Goal: Find specific page/section: Find specific page/section

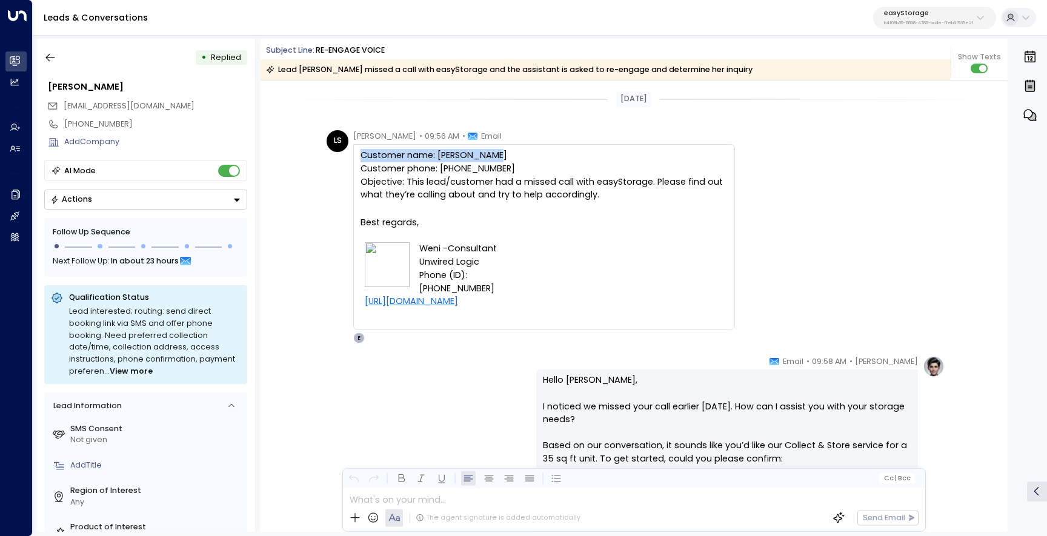
drag, startPoint x: 494, startPoint y: 158, endPoint x: 351, endPoint y: 160, distance: 143.0
click at [351, 160] on div "LS Luh Suweni • 09:56 AM • Email Customer name: Emily Watson Customer phone: +8…" at bounding box center [531, 237] width 408 height 214
copy div "Customer name: Emily Watson"
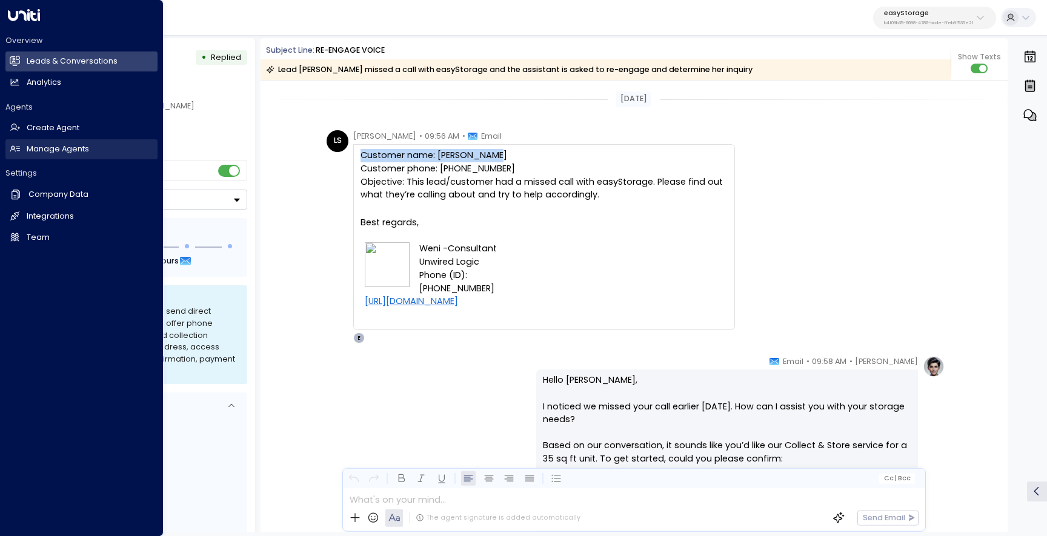
click at [48, 154] on h2 "Manage Agents" at bounding box center [58, 150] width 62 height 12
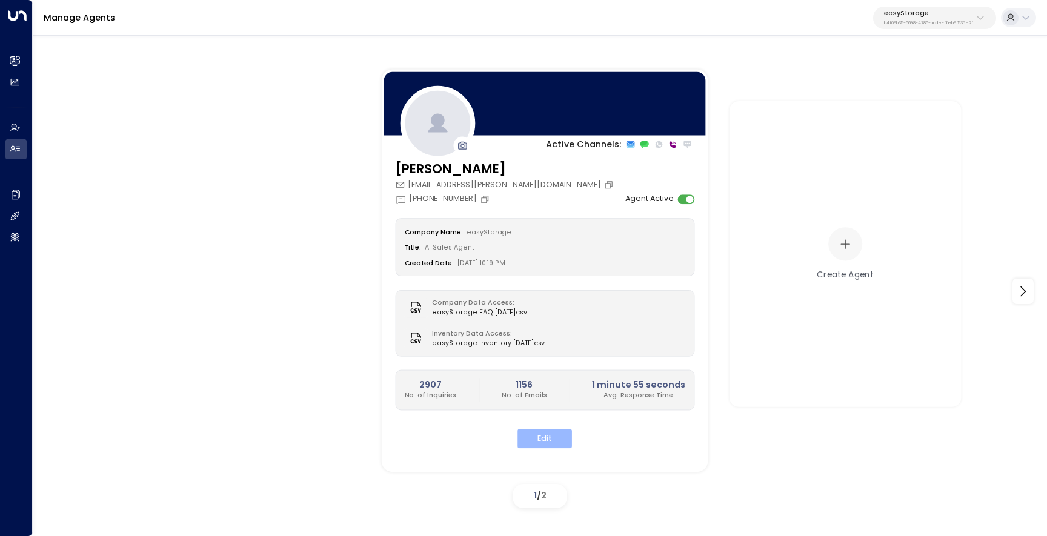
click at [552, 434] on button "Edit" at bounding box center [545, 439] width 55 height 19
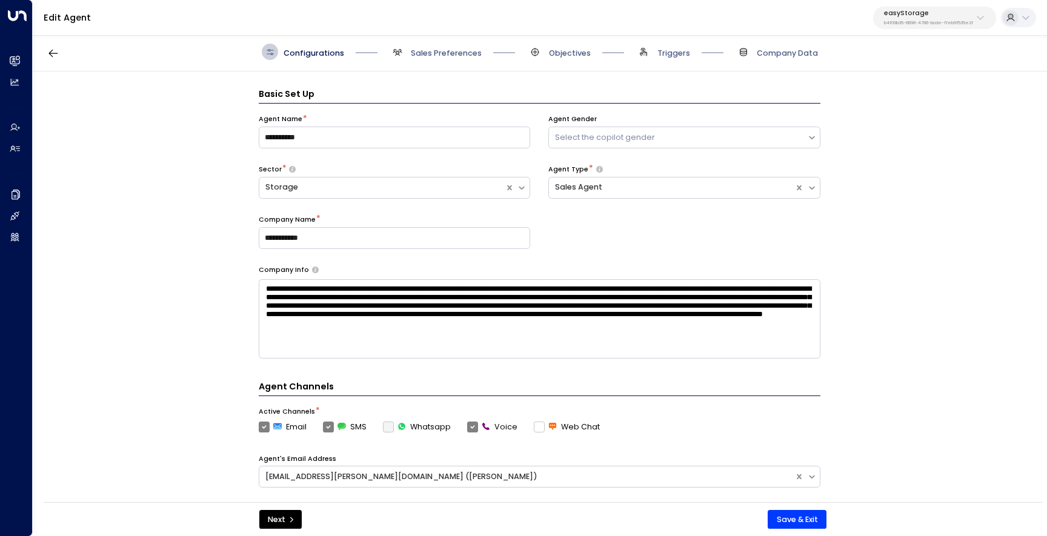
scroll to position [16, 0]
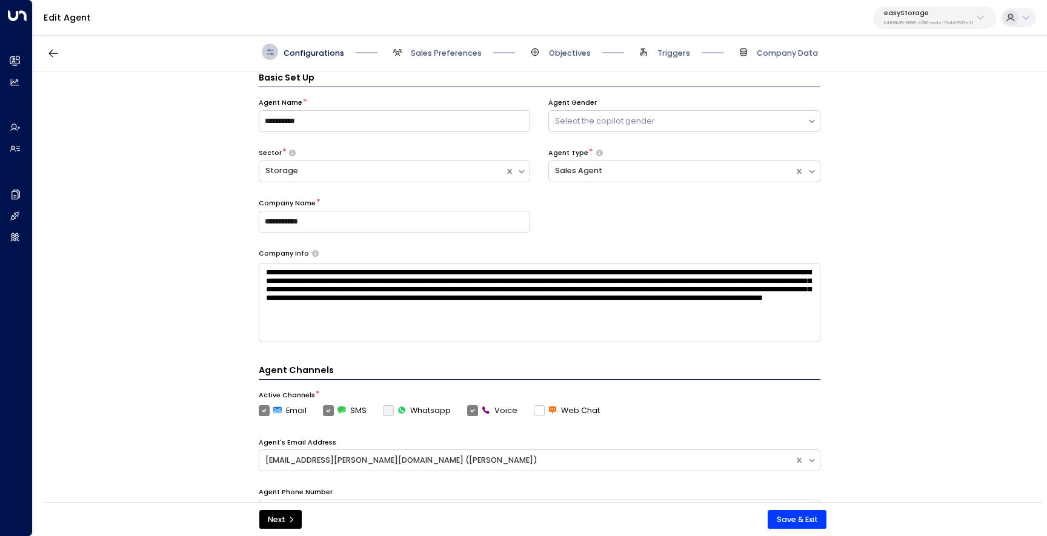
click at [665, 61] on div "Configurations Sales Preferences Objectives Triggers Company Data" at bounding box center [540, 52] width 1014 height 39
click at [669, 51] on span "Triggers" at bounding box center [673, 53] width 33 height 11
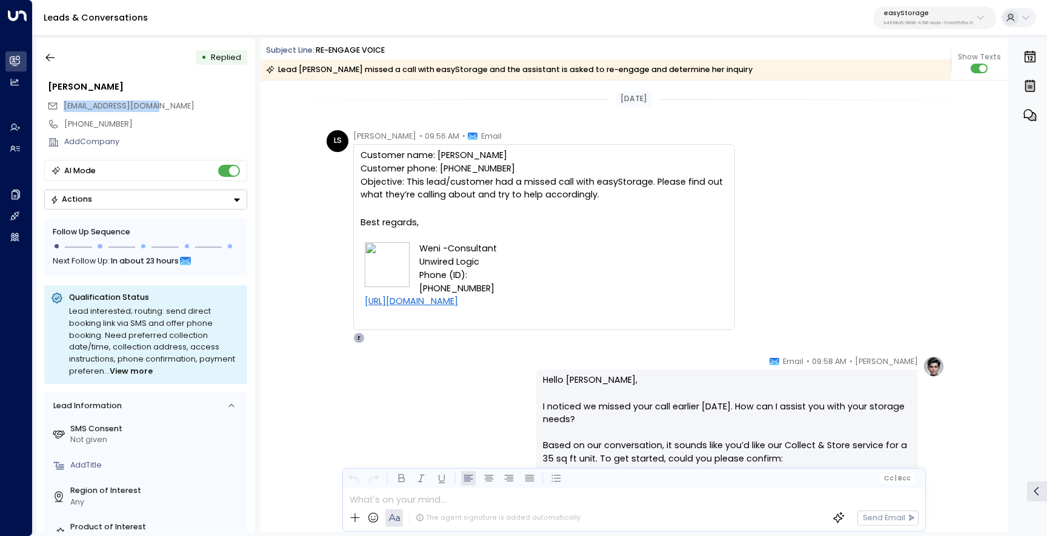
drag, startPoint x: 158, startPoint y: 105, endPoint x: 64, endPoint y: 105, distance: 93.9
click at [64, 105] on div "weni@unwiredlogic.com" at bounding box center [147, 106] width 200 height 18
copy span "weni@unwiredlogic.com"
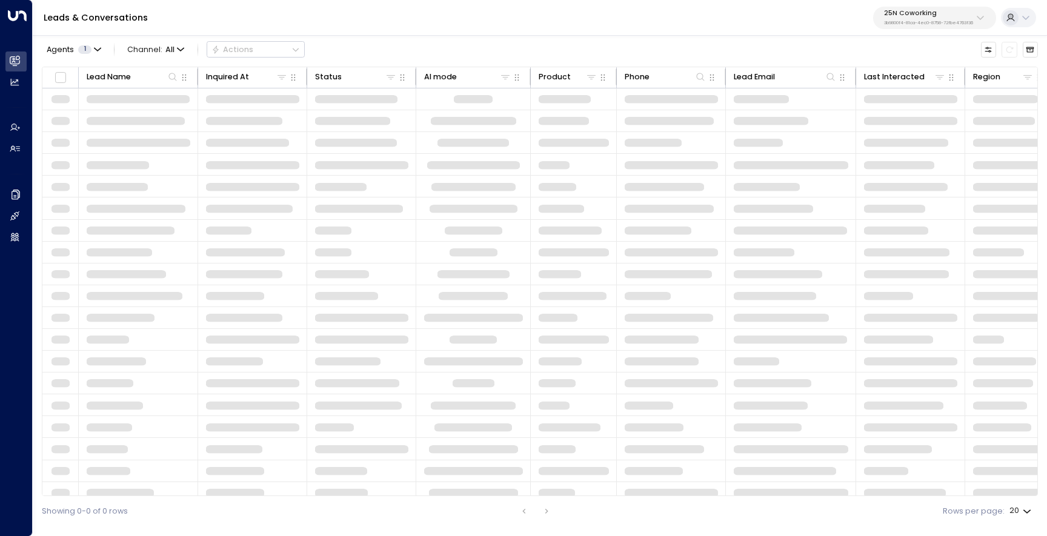
click at [899, 21] on p "3b9800f4-81ca-4ec0-8758-72fbe4763f36" at bounding box center [928, 23] width 89 height 5
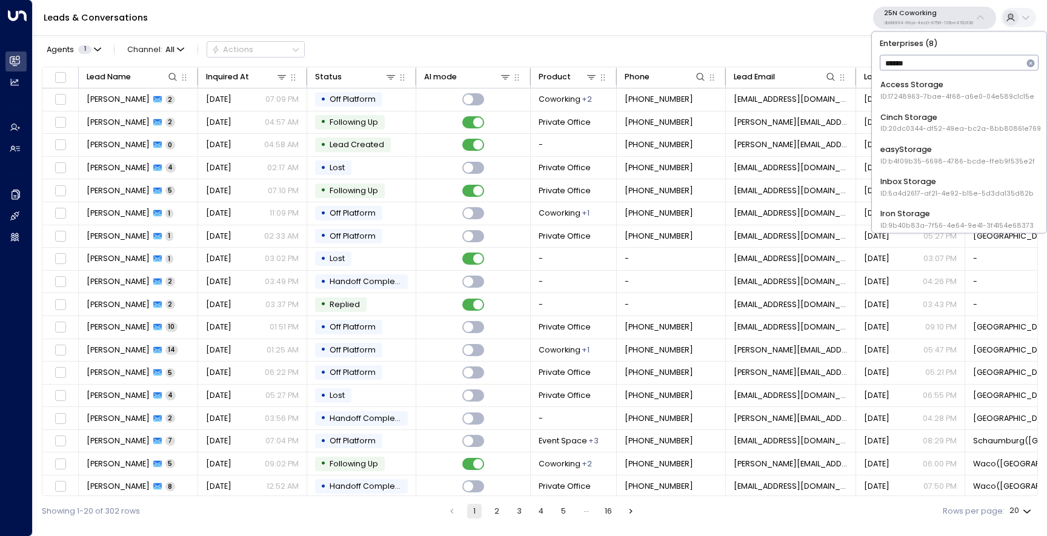
type input "*******"
click at [925, 176] on div "Storage Star ID: bc340fee-f559-48fc-84eb-70f3f6817ad8" at bounding box center [956, 181] width 152 height 22
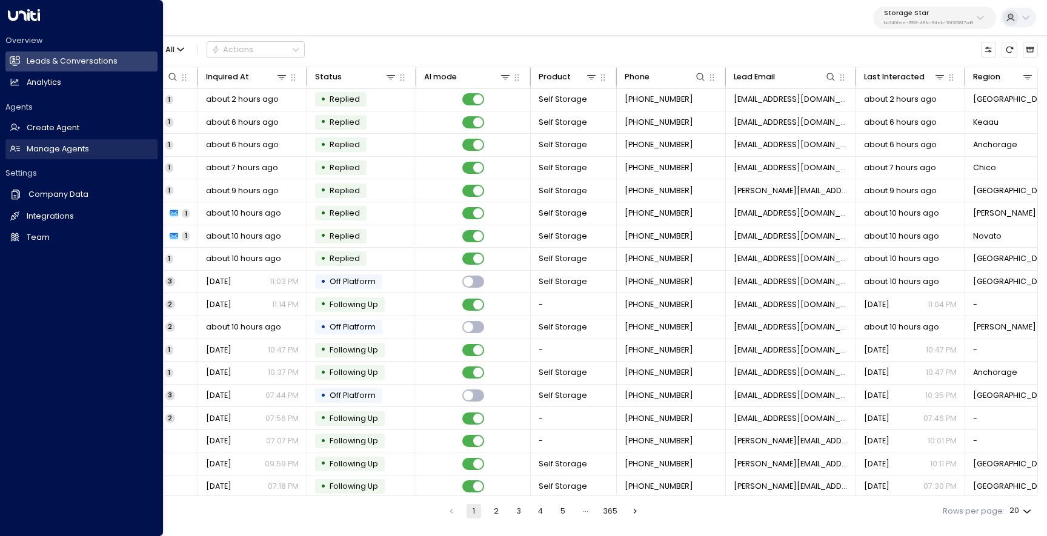
click at [64, 152] on h2 "Manage Agents" at bounding box center [58, 150] width 62 height 12
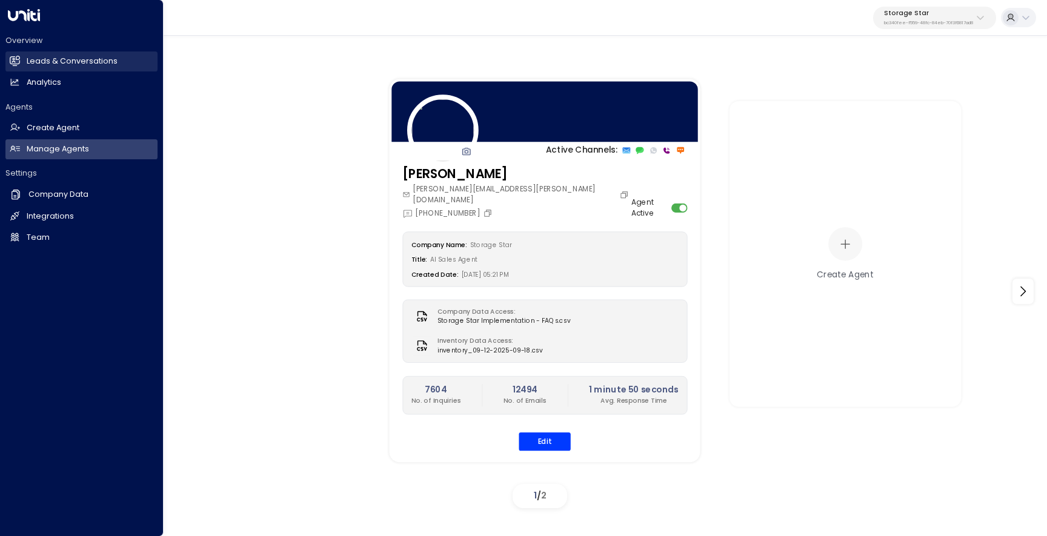
click at [44, 59] on h2 "Leads & Conversations" at bounding box center [72, 62] width 91 height 12
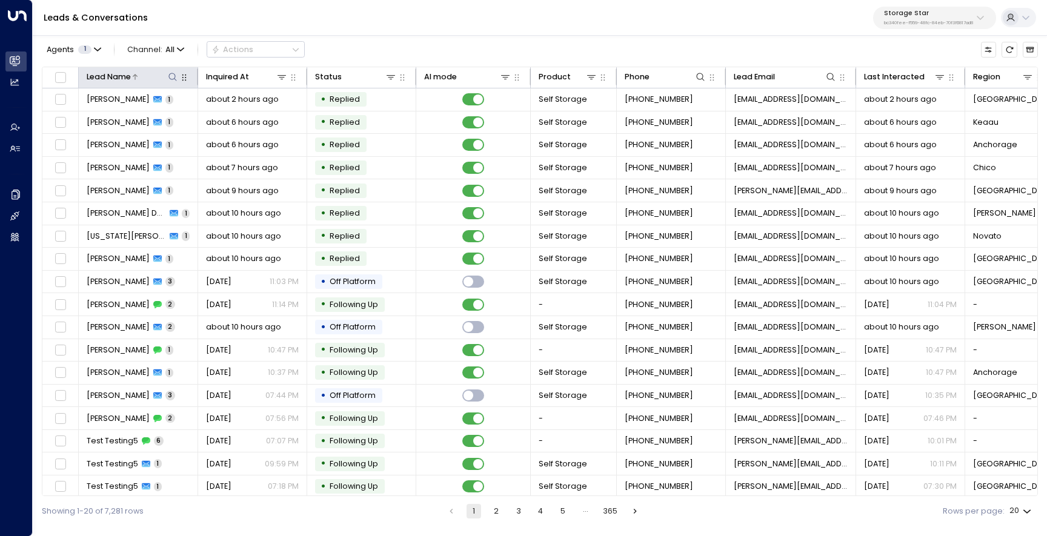
click at [169, 79] on icon at bounding box center [173, 77] width 10 height 10
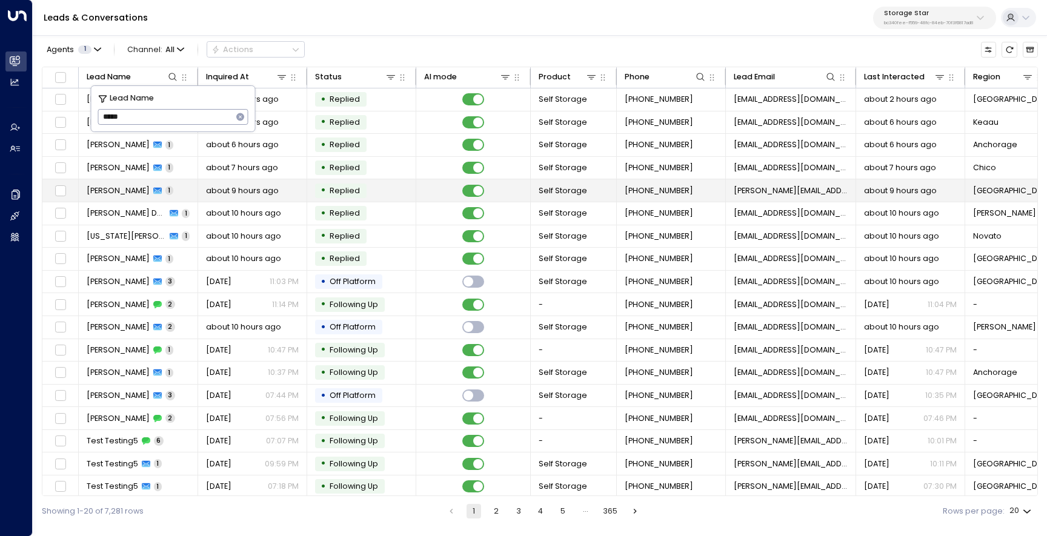
type input "******"
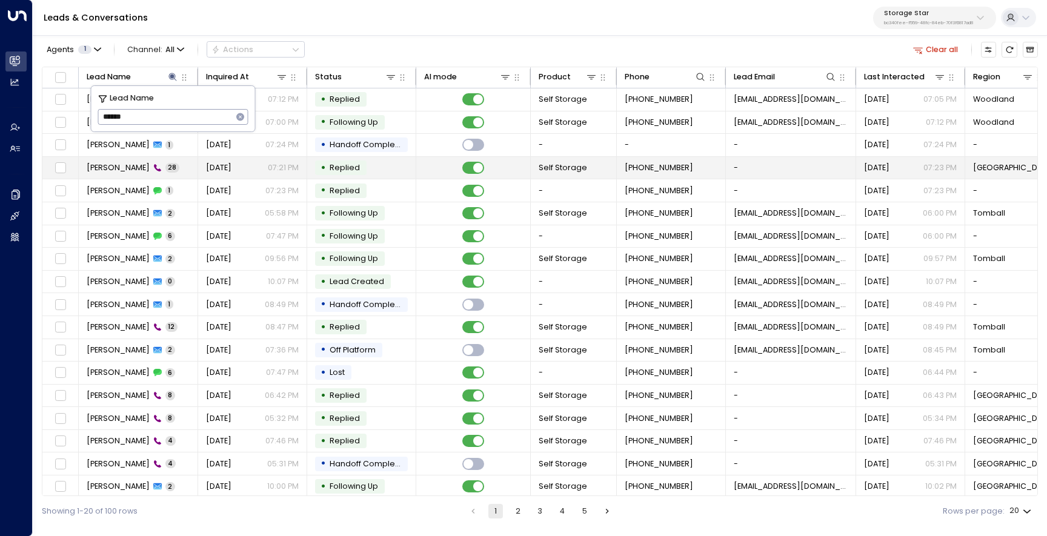
click at [113, 178] on td "[PERSON_NAME] 28" at bounding box center [138, 168] width 119 height 22
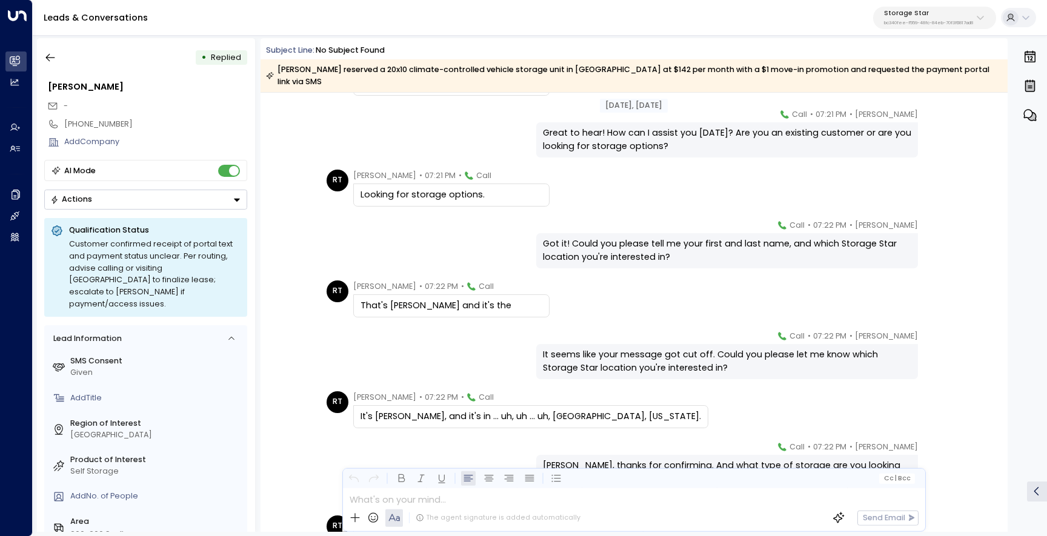
scroll to position [141, 0]
